Goal: Book appointment/travel/reservation

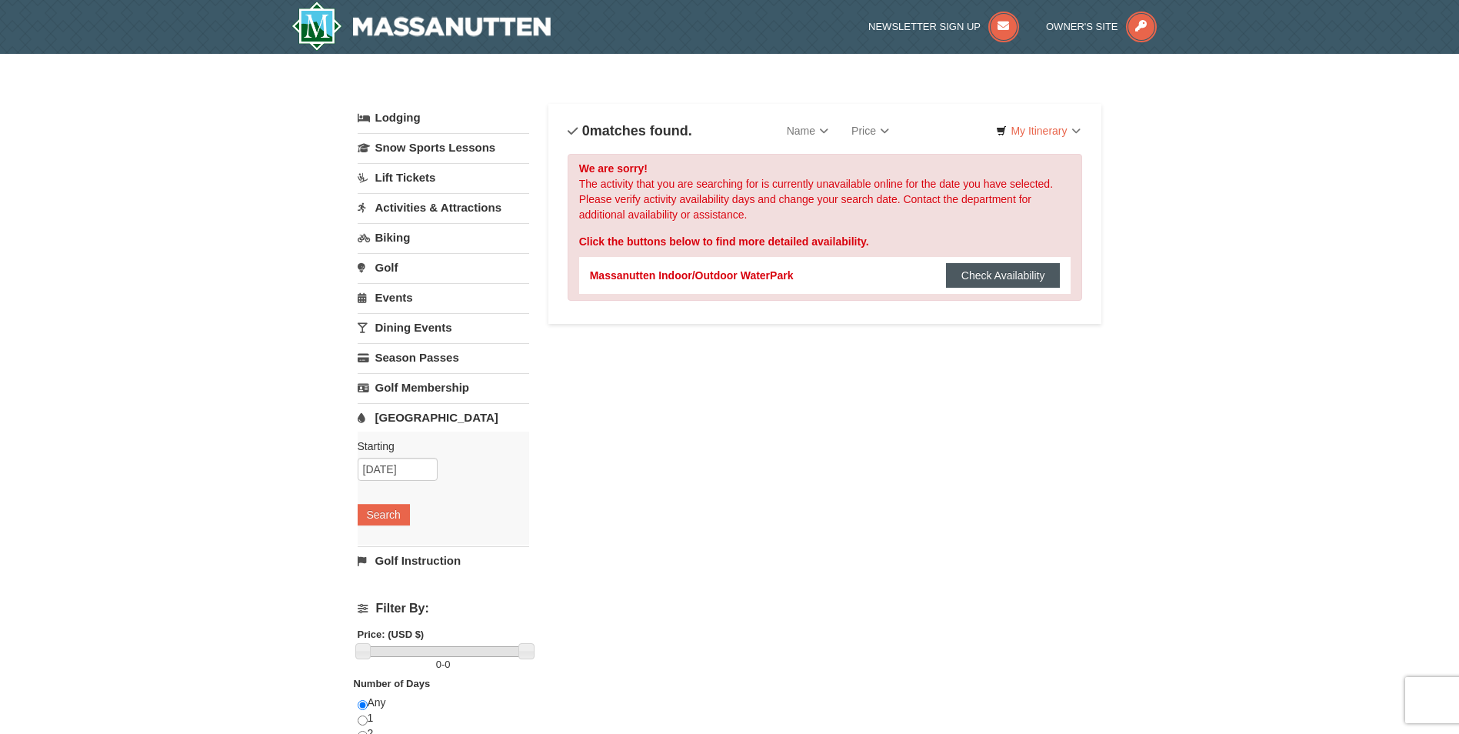
click at [1003, 278] on button "Check Availability" at bounding box center [1003, 275] width 115 height 25
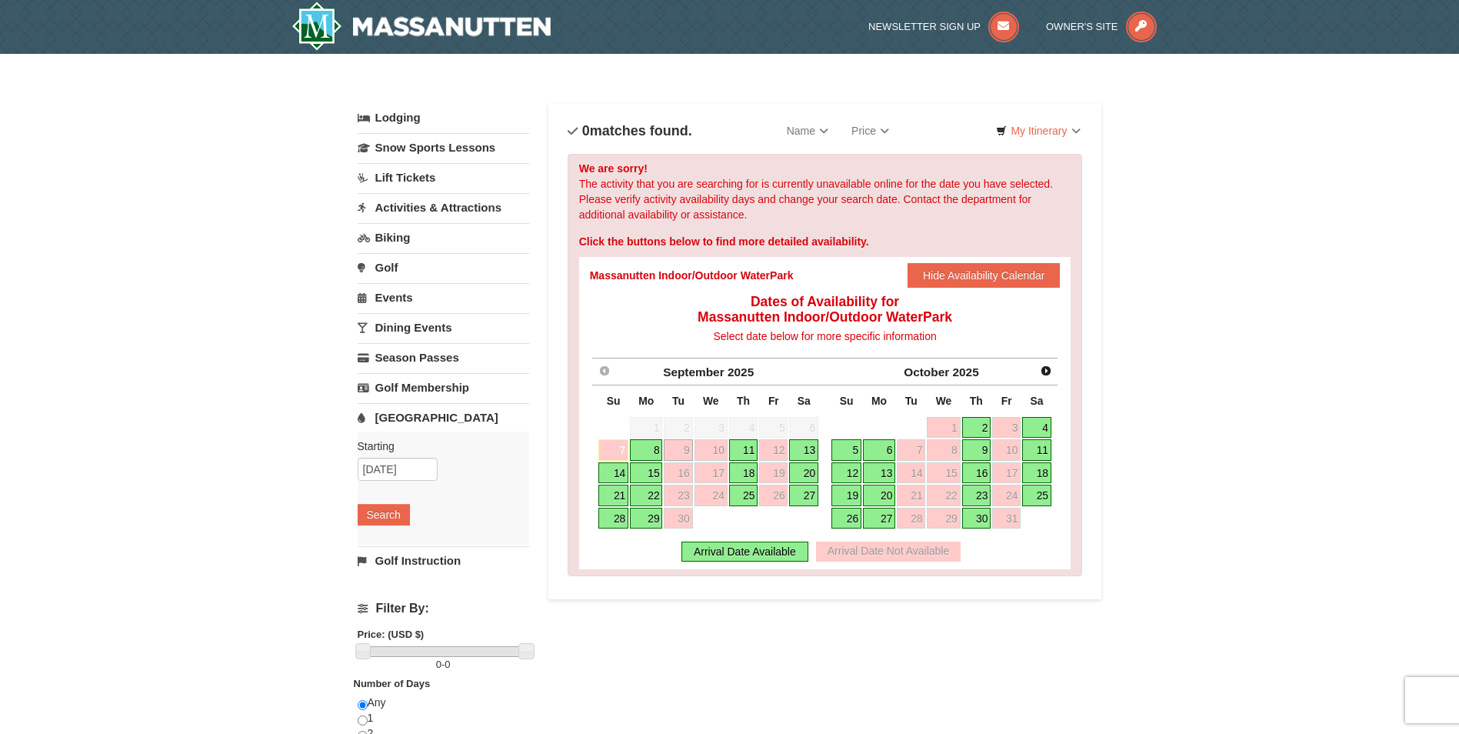
click at [804, 471] on link "20" at bounding box center [803, 473] width 29 height 22
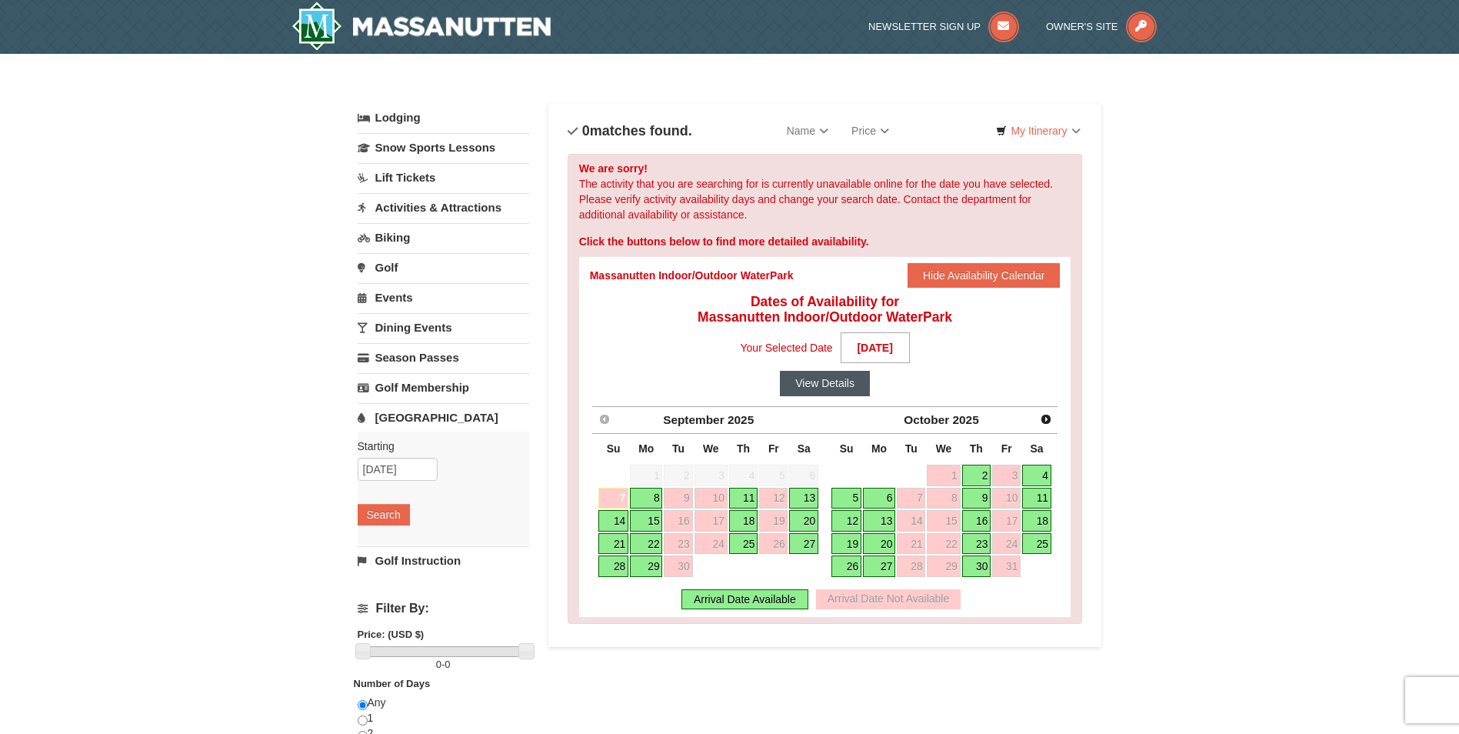
click at [827, 384] on button "View Details" at bounding box center [825, 383] width 90 height 25
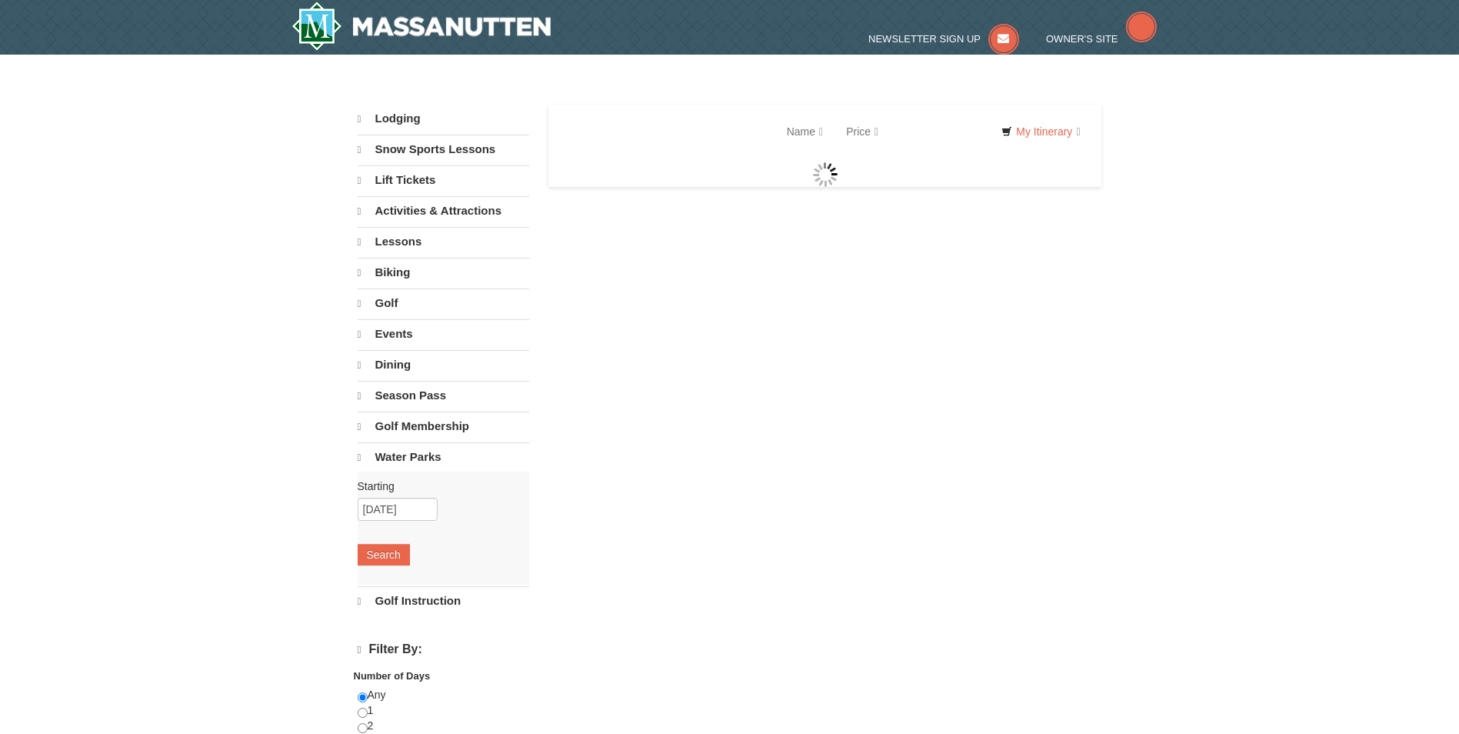
select select "9"
